Goal: Information Seeking & Learning: Learn about a topic

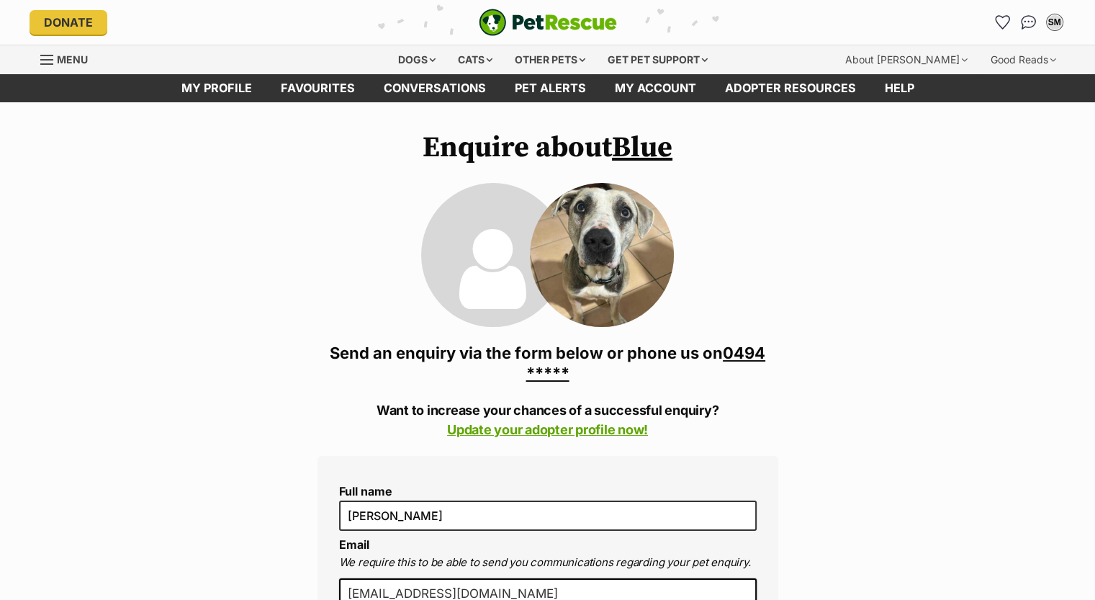
click at [646, 148] on link "Blue" at bounding box center [642, 148] width 60 height 36
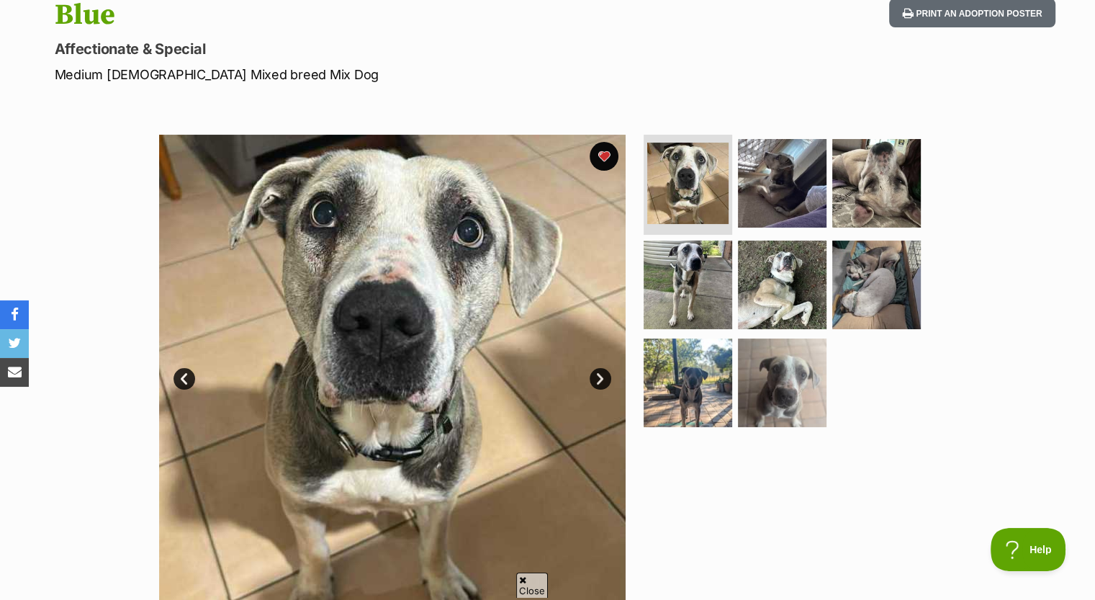
scroll to position [216, 0]
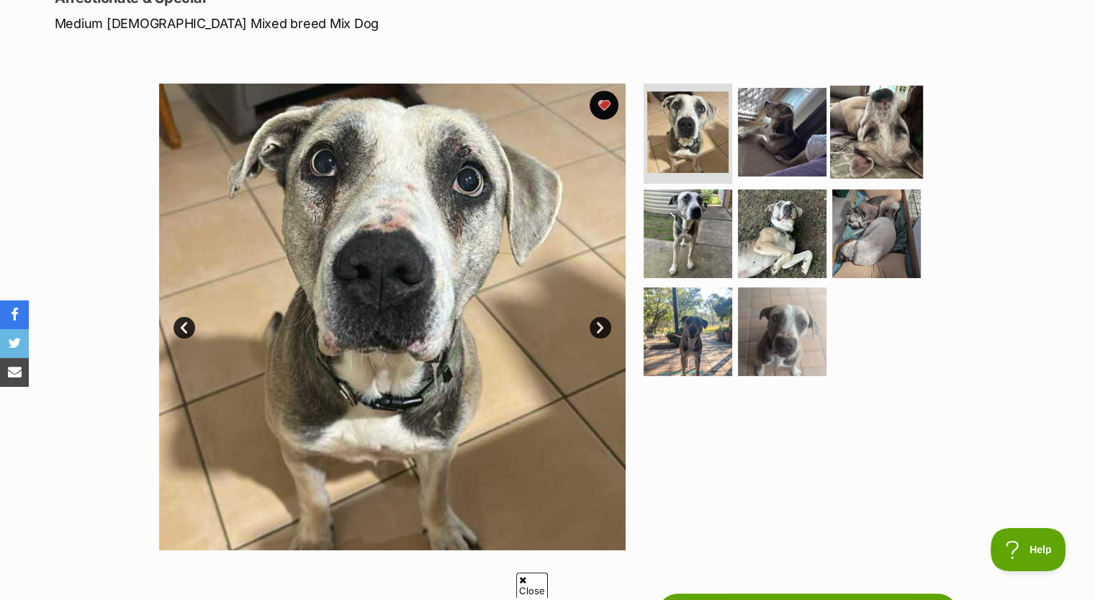
click at [886, 112] on img at bounding box center [876, 131] width 93 height 93
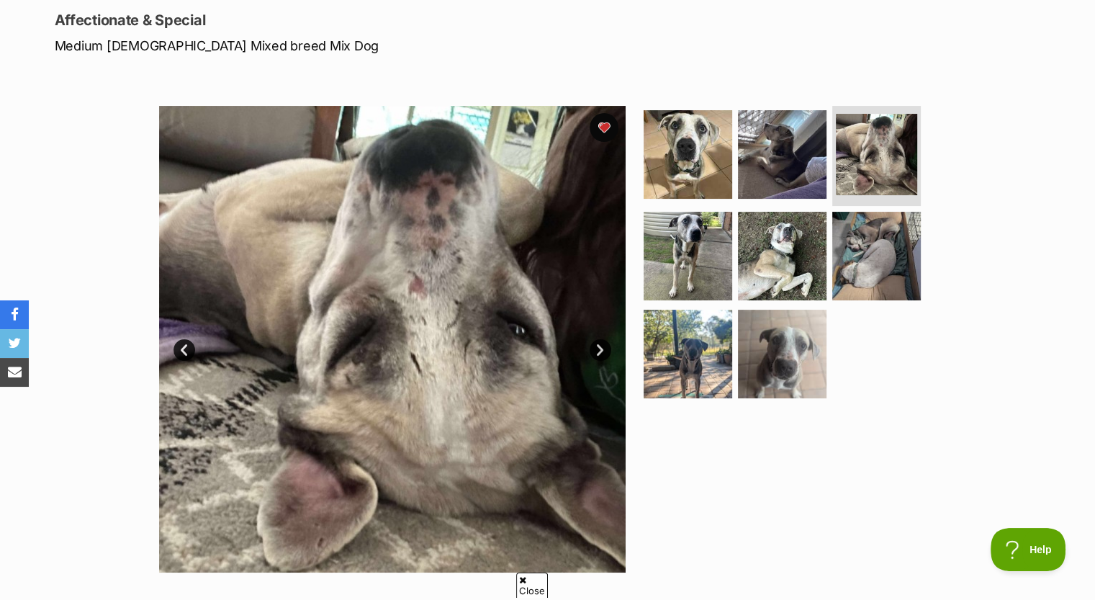
scroll to position [0, 0]
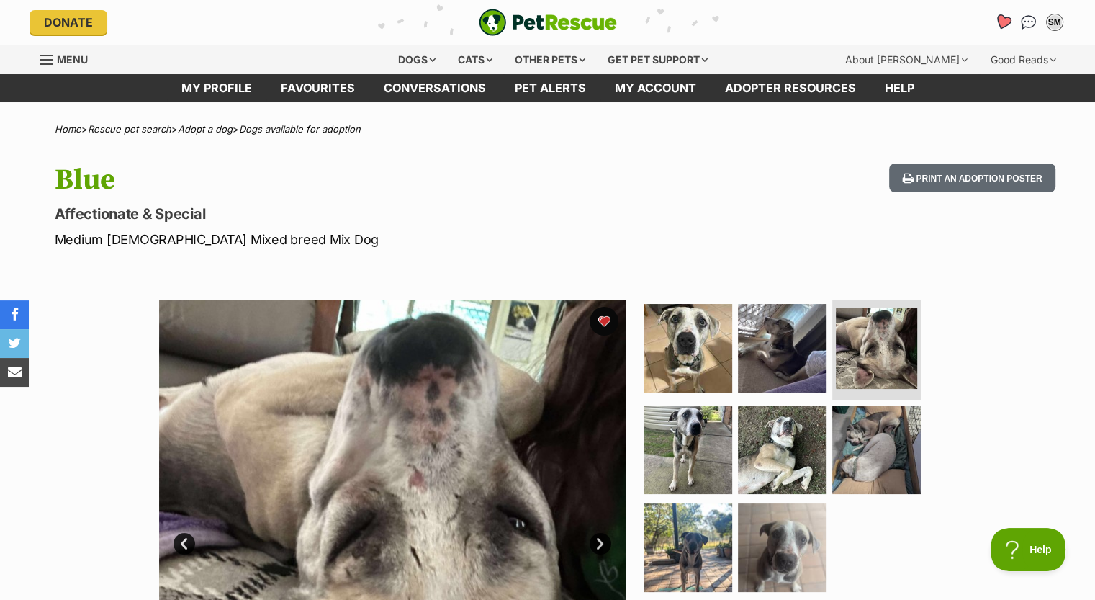
click at [1002, 22] on icon "Favourites" at bounding box center [1001, 22] width 17 height 17
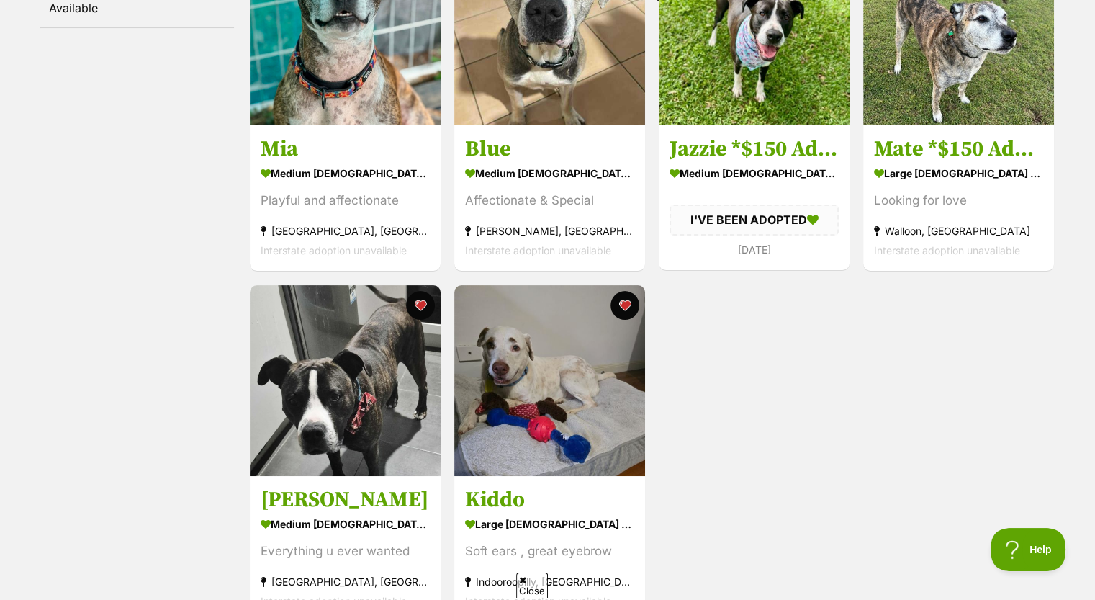
scroll to position [504, 0]
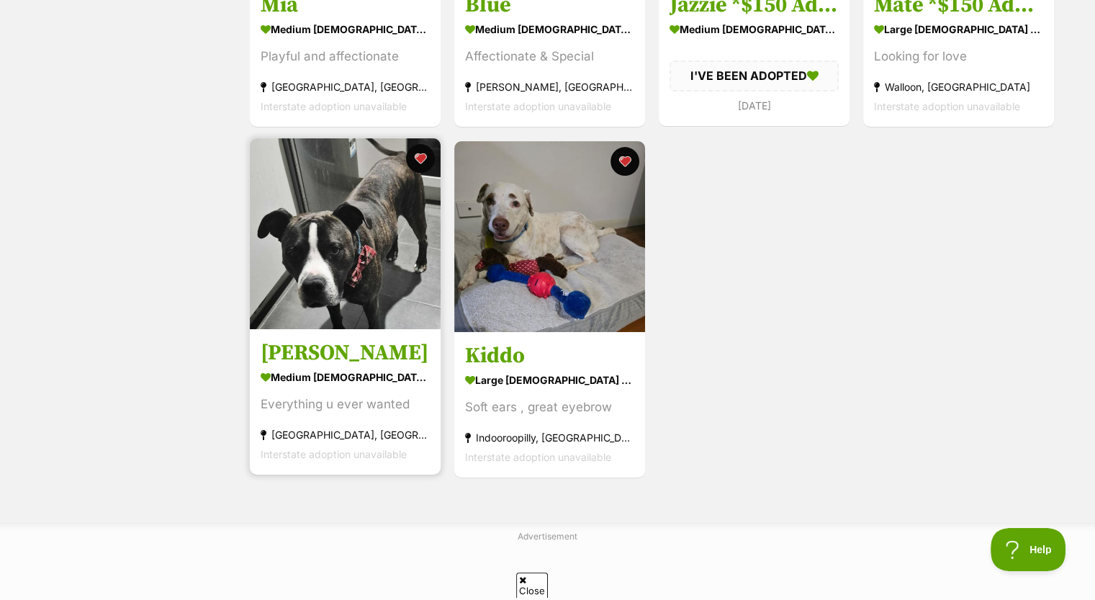
click at [348, 270] on img at bounding box center [345, 233] width 191 height 191
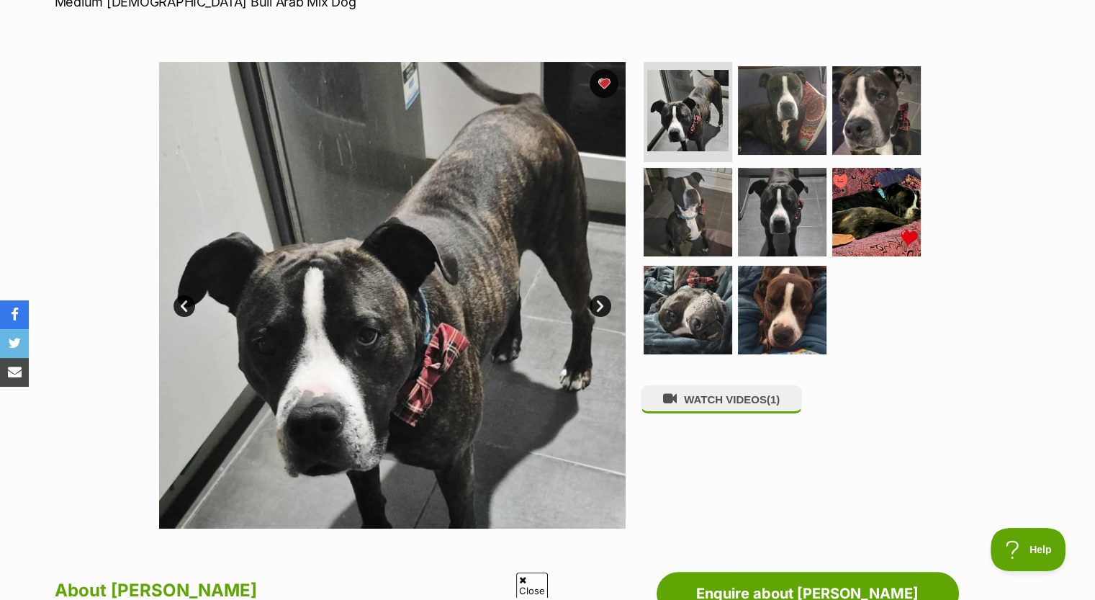
scroll to position [288, 0]
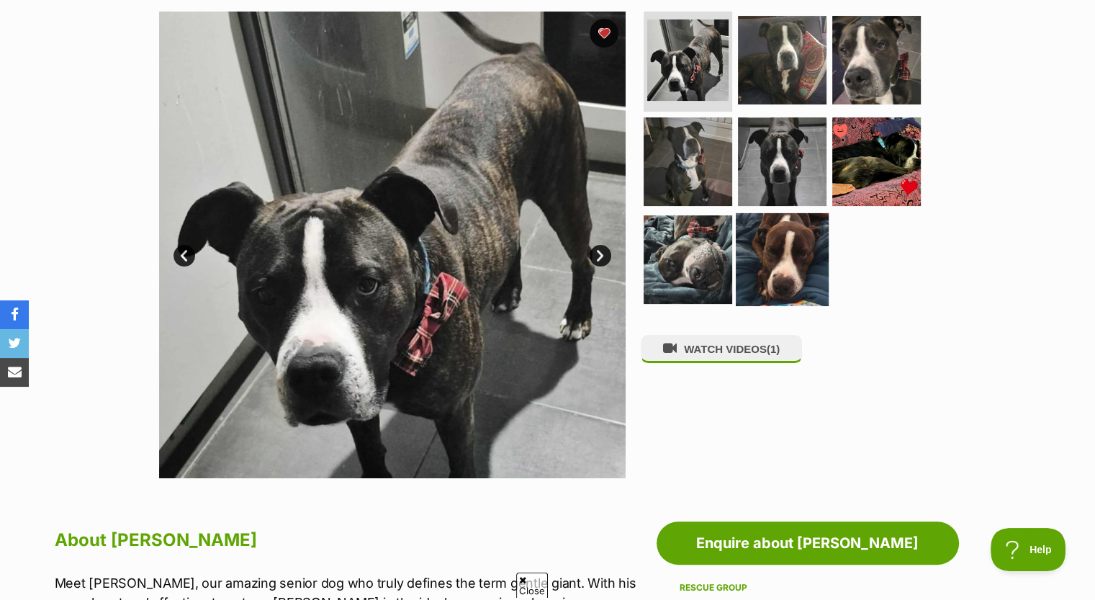
click at [777, 259] on img at bounding box center [782, 259] width 93 height 93
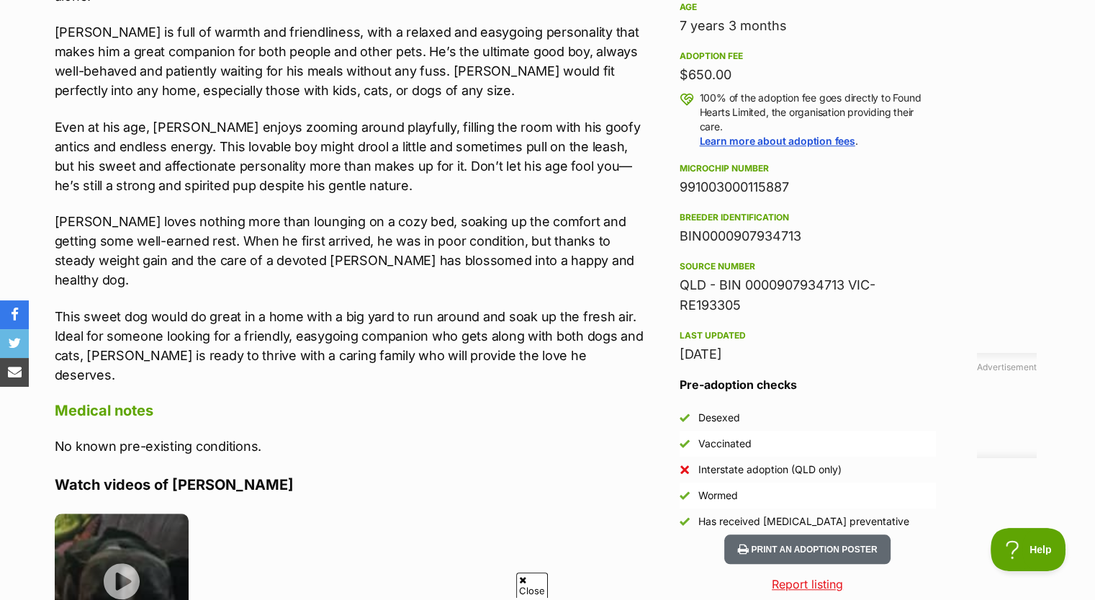
scroll to position [1152, 0]
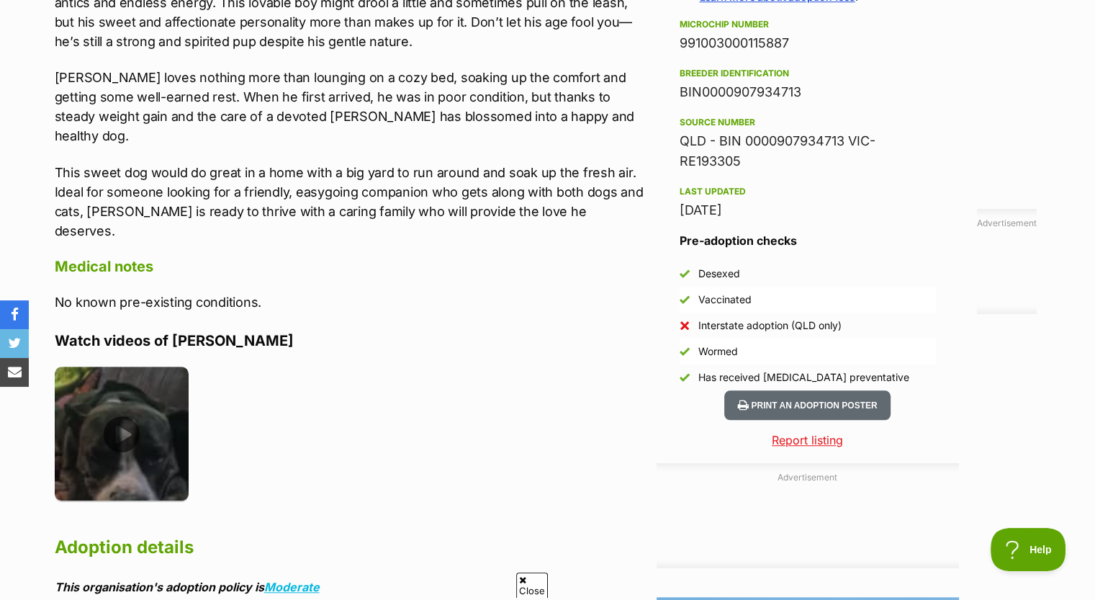
click at [126, 367] on img at bounding box center [122, 433] width 135 height 135
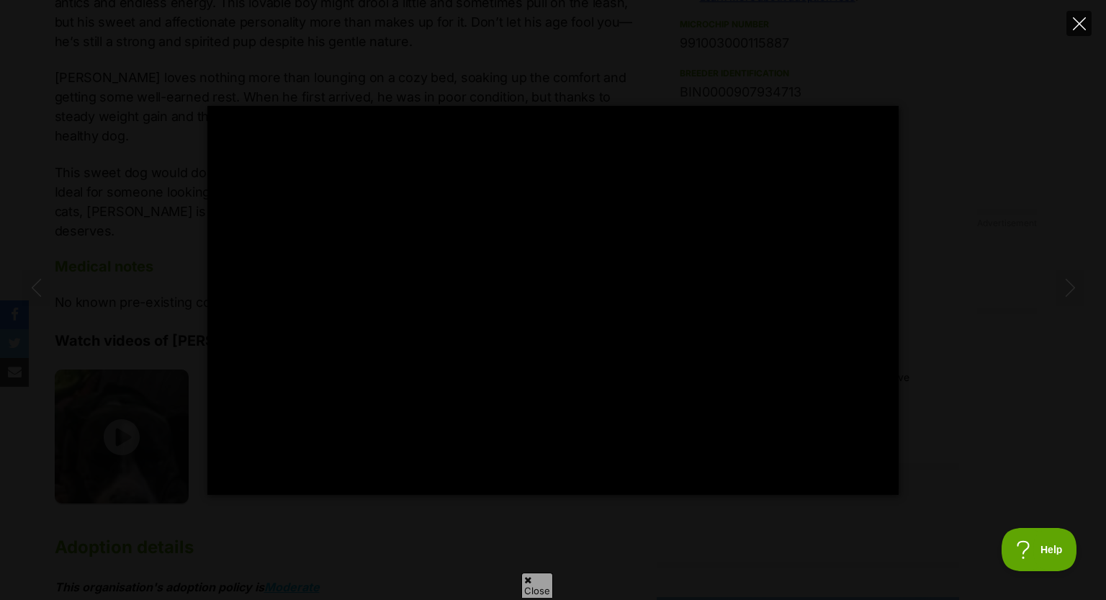
click at [1080, 22] on icon "Close" at bounding box center [1079, 23] width 13 height 13
type input "99.55"
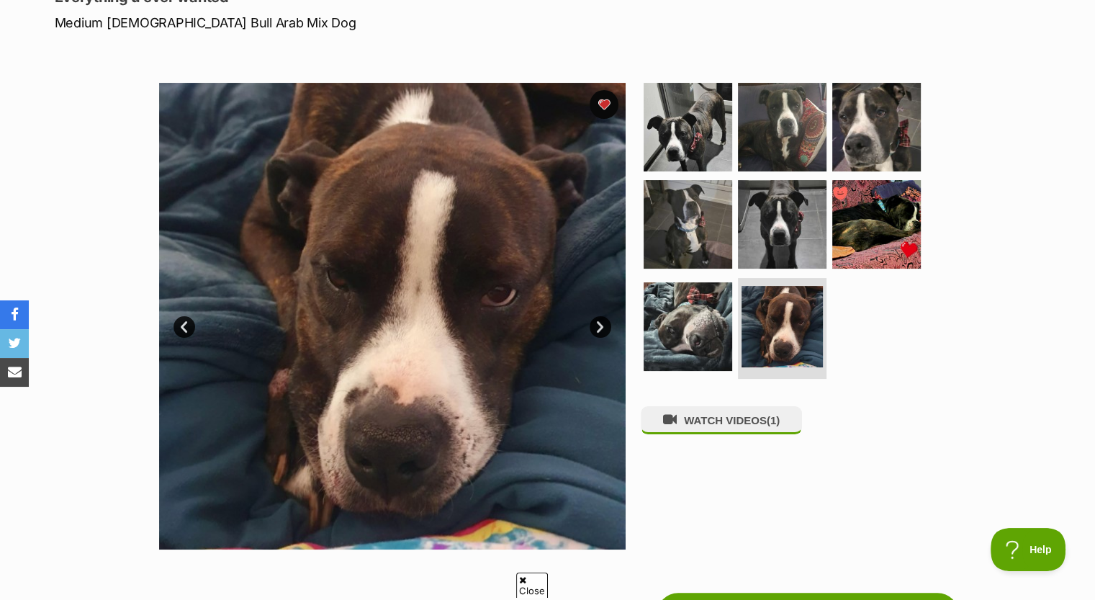
scroll to position [216, 0]
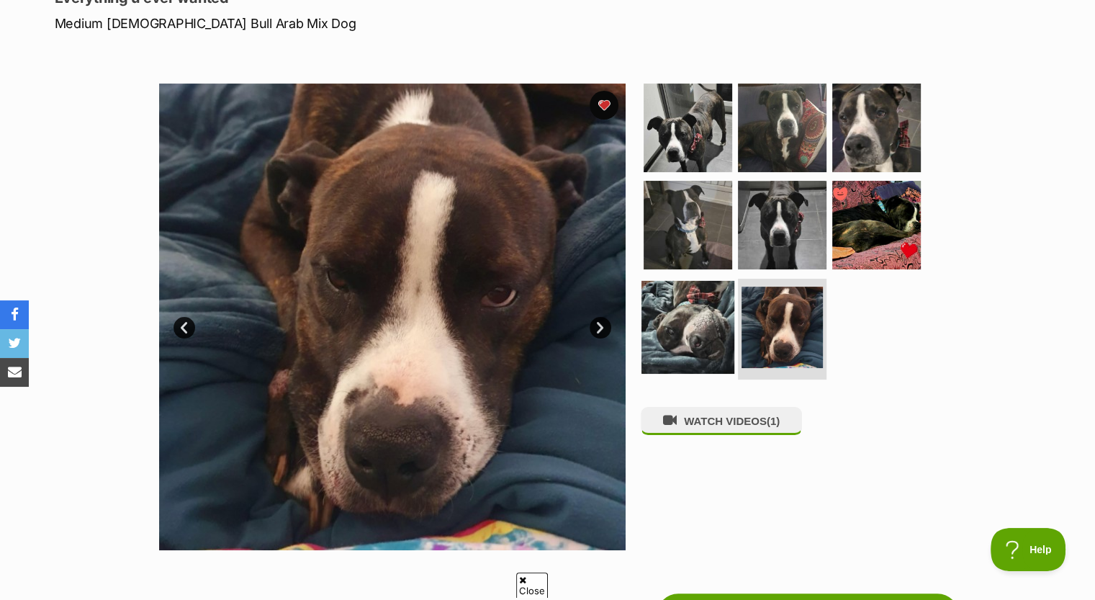
click at [710, 325] on img at bounding box center [687, 327] width 93 height 93
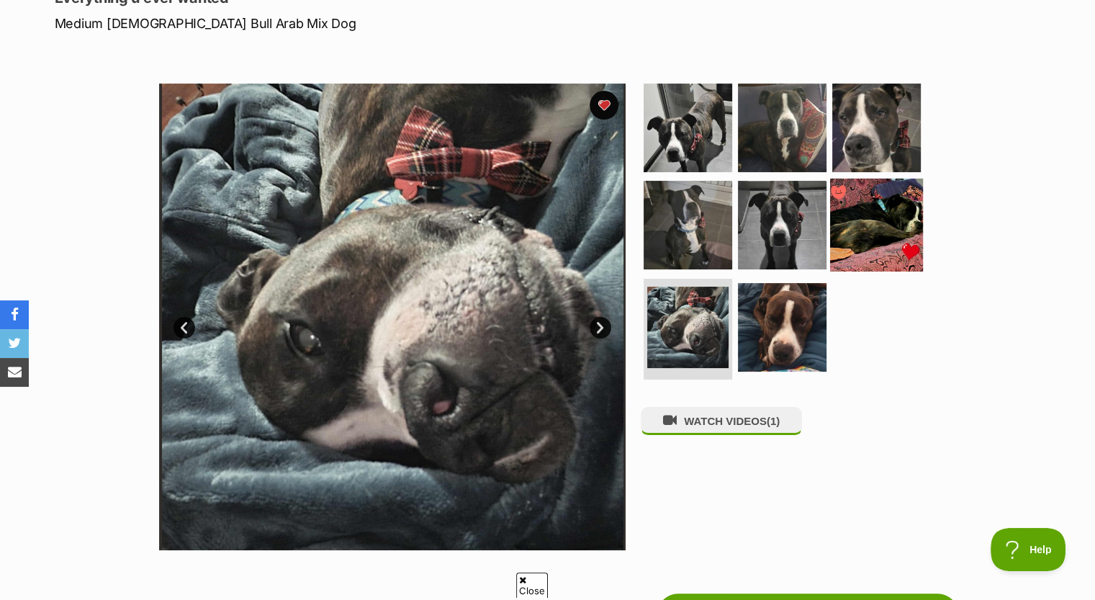
click at [871, 218] on img at bounding box center [876, 225] width 93 height 93
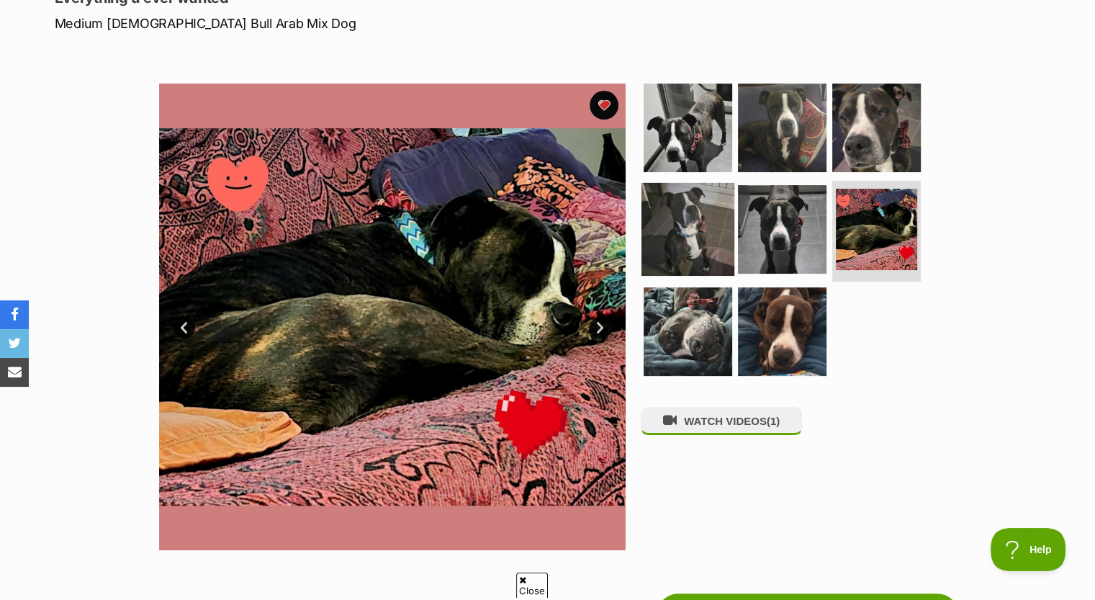
click at [680, 241] on img at bounding box center [687, 229] width 93 height 93
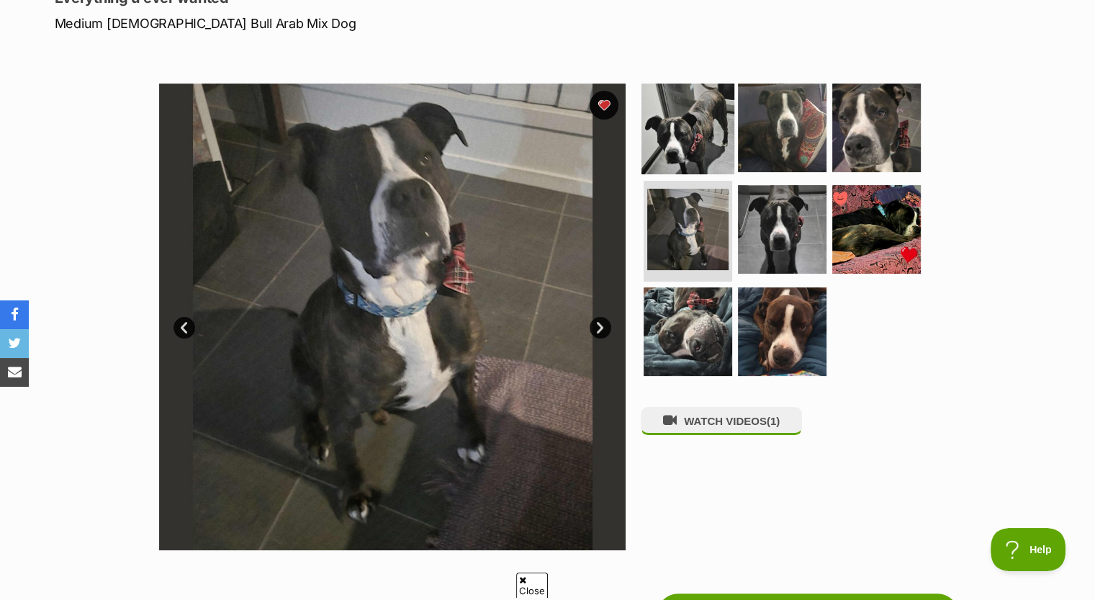
click at [717, 132] on img at bounding box center [687, 127] width 93 height 93
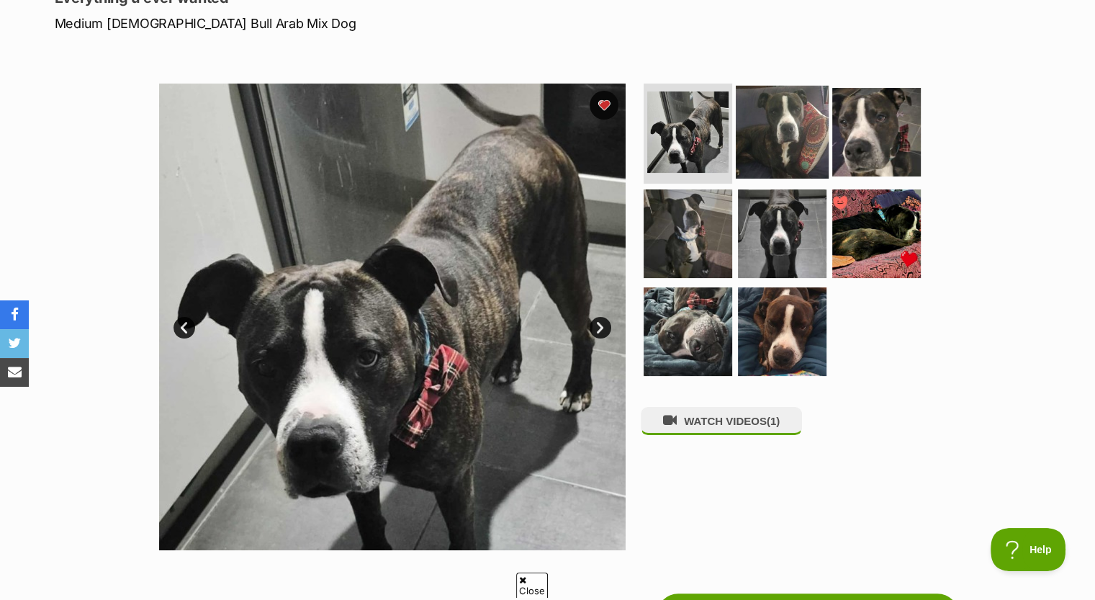
click at [777, 135] on img at bounding box center [782, 131] width 93 height 93
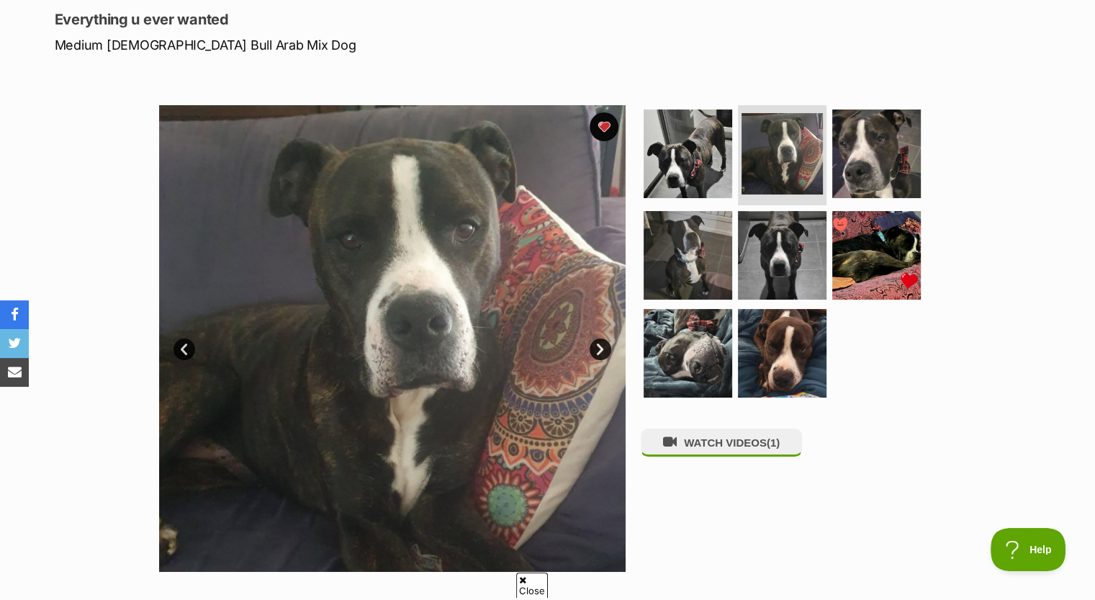
scroll to position [144, 0]
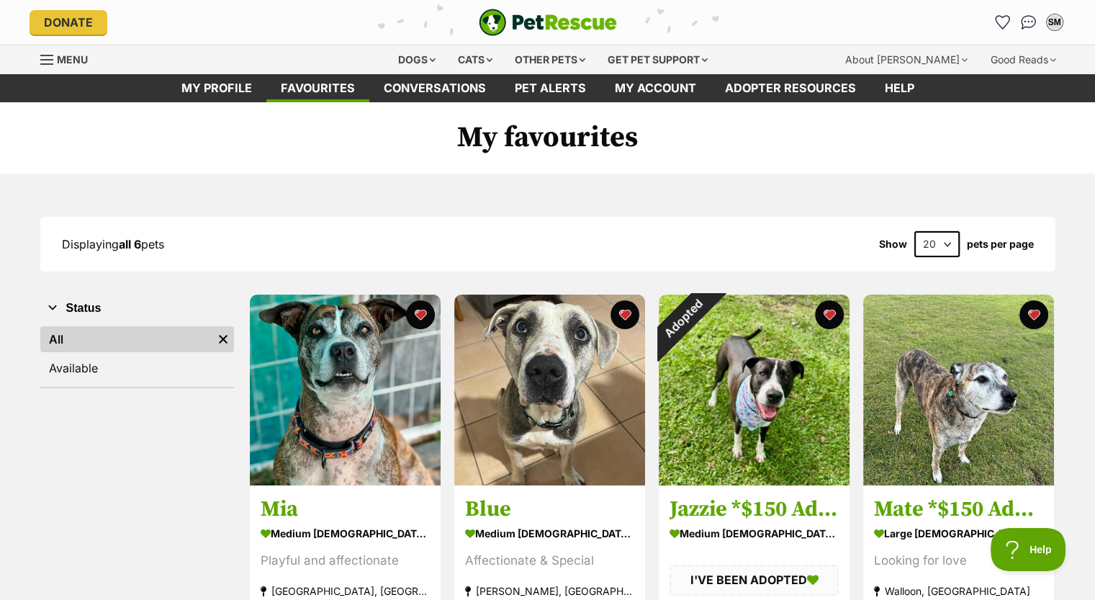
click at [528, 22] on img "PetRescue" at bounding box center [548, 22] width 138 height 27
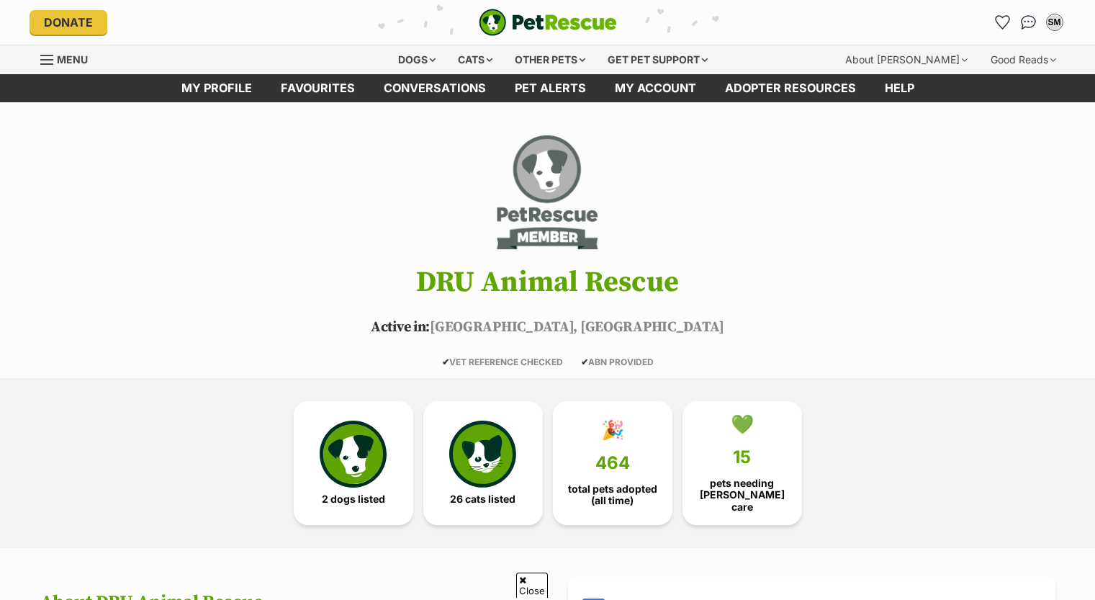
scroll to position [288, 0]
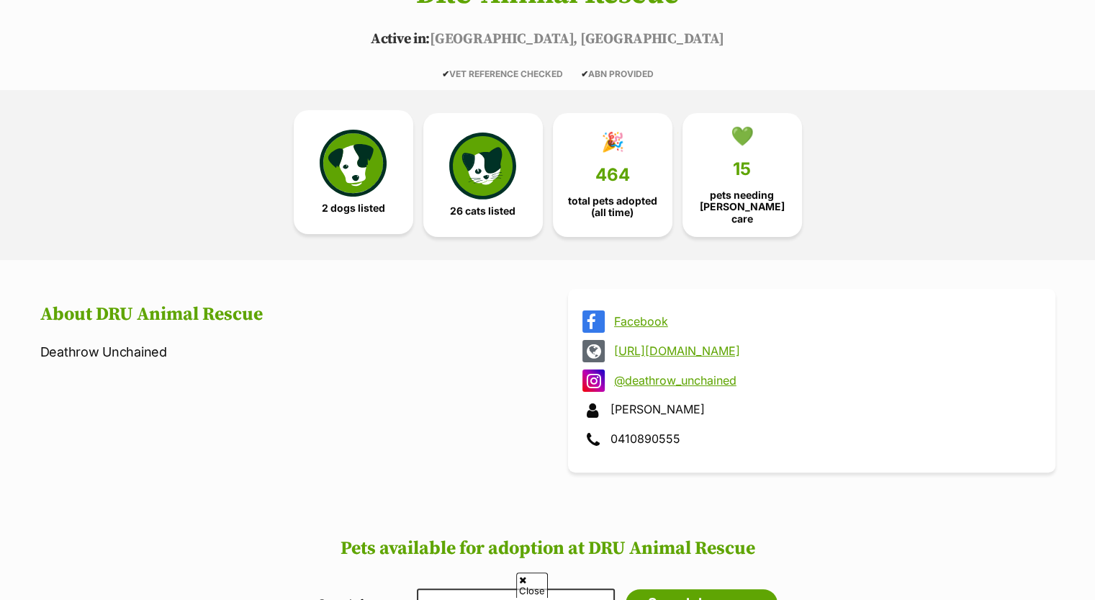
click at [366, 161] on img at bounding box center [353, 163] width 66 height 66
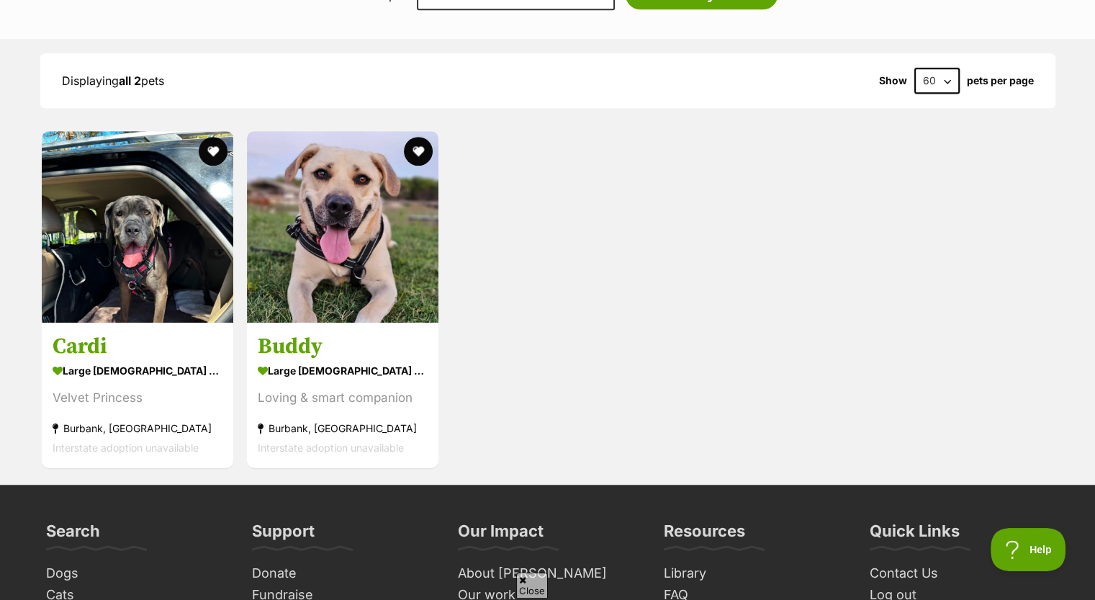
scroll to position [892, 0]
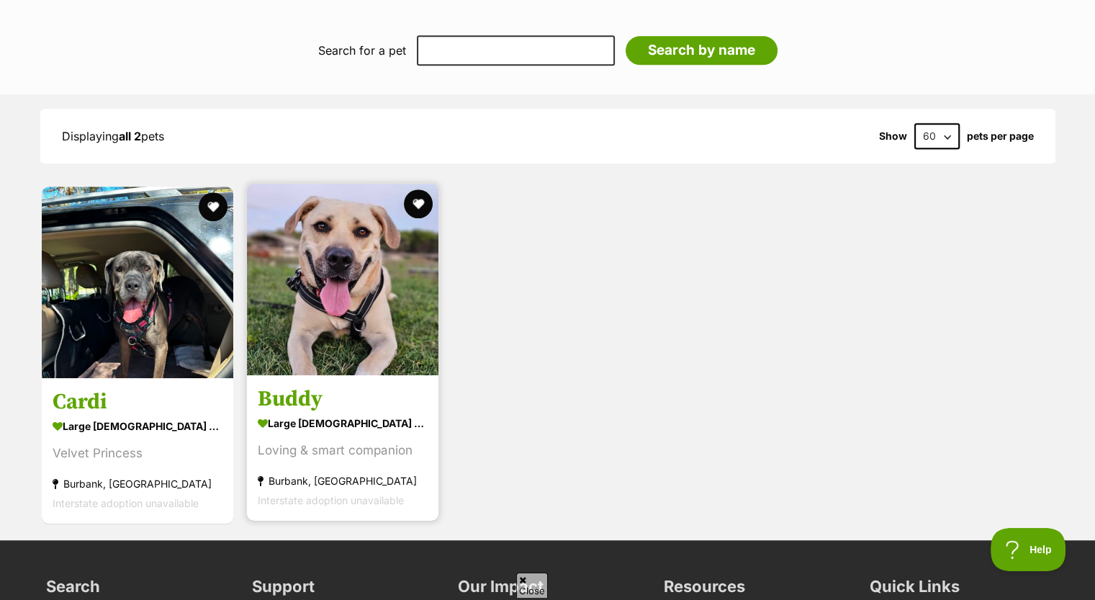
click at [361, 289] on img at bounding box center [342, 279] width 191 height 191
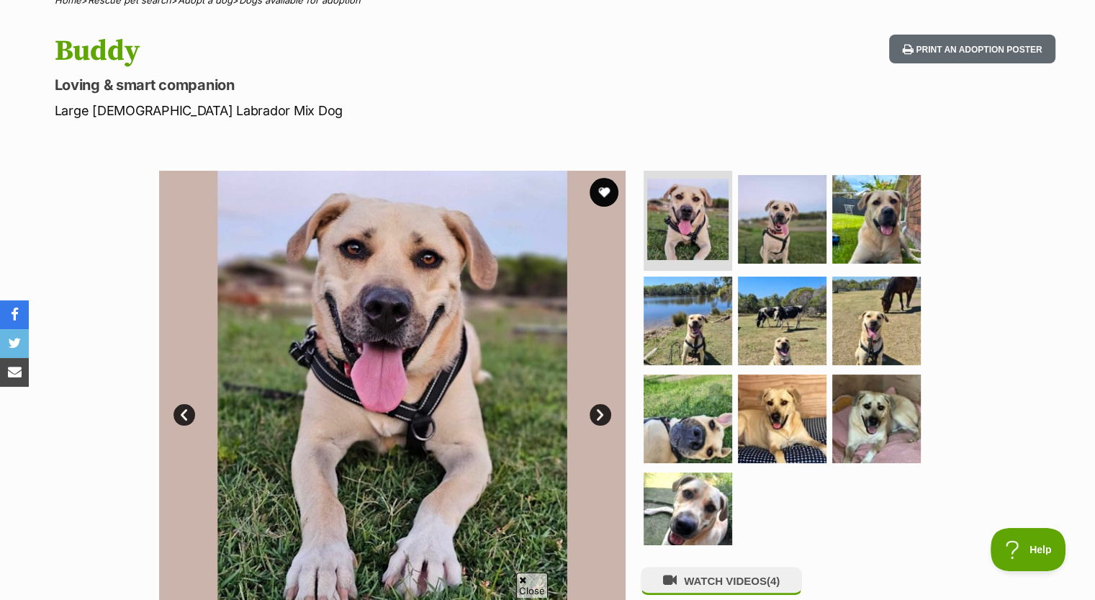
scroll to position [216, 0]
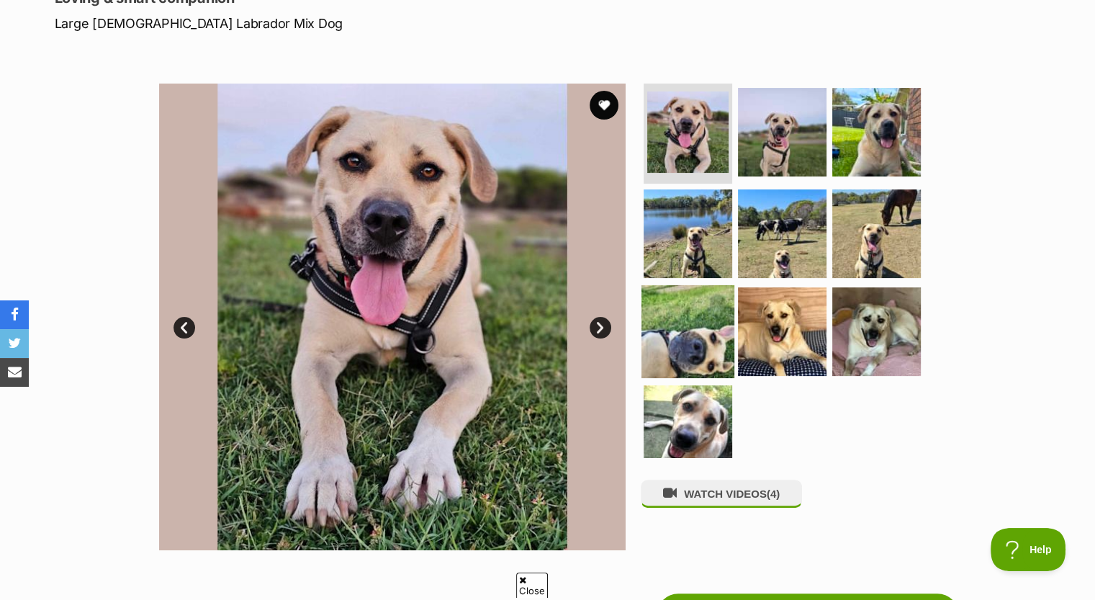
click at [689, 332] on img at bounding box center [687, 331] width 93 height 93
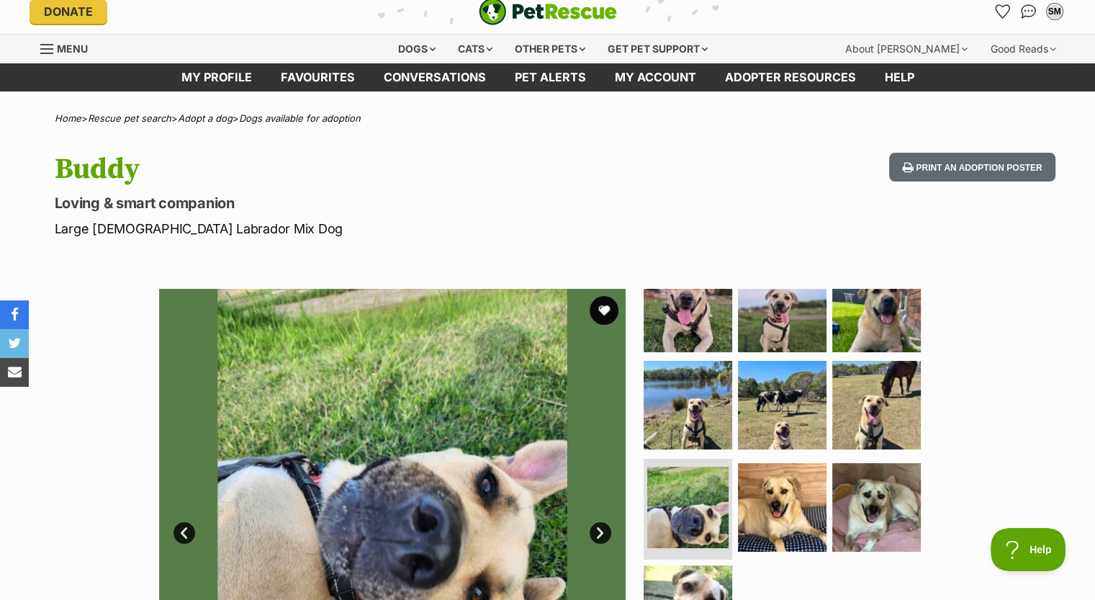
scroll to position [0, 0]
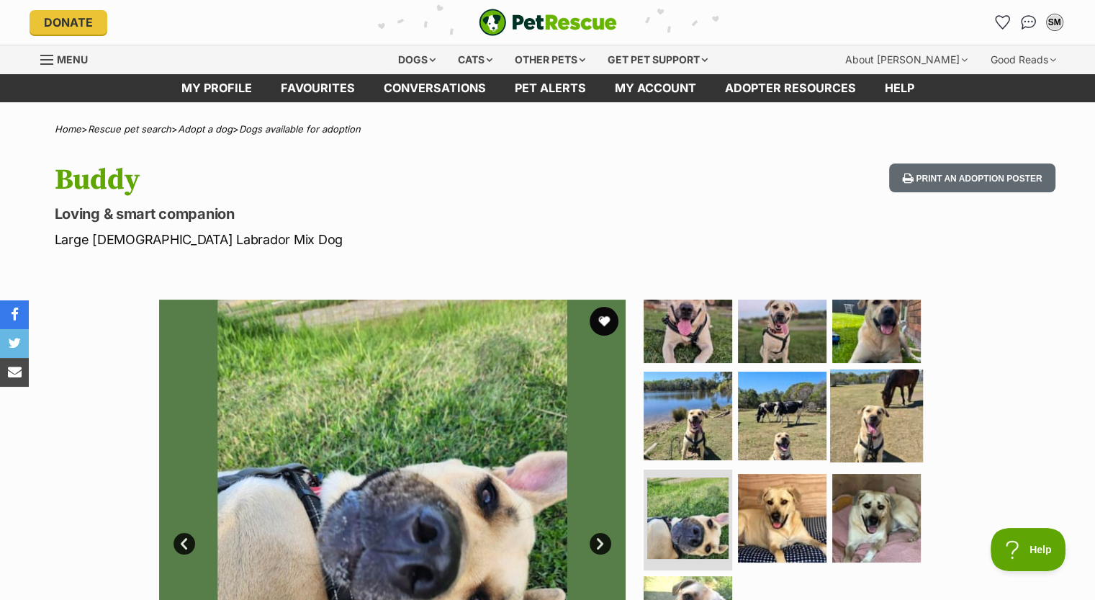
click at [873, 418] on img at bounding box center [876, 415] width 93 height 93
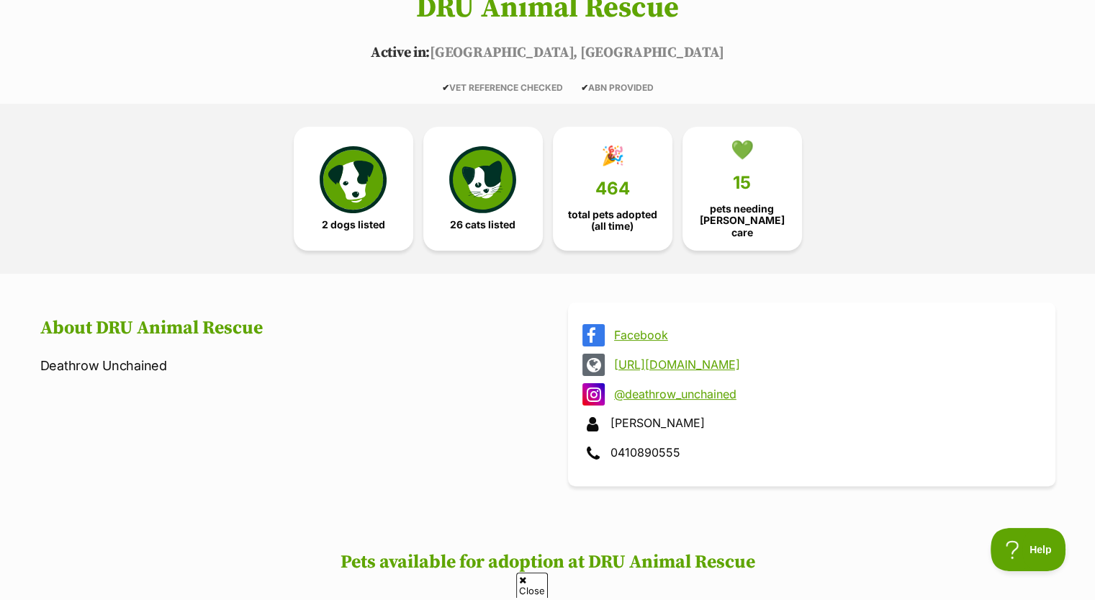
scroll to position [360, 0]
